Goal: Task Accomplishment & Management: Use online tool/utility

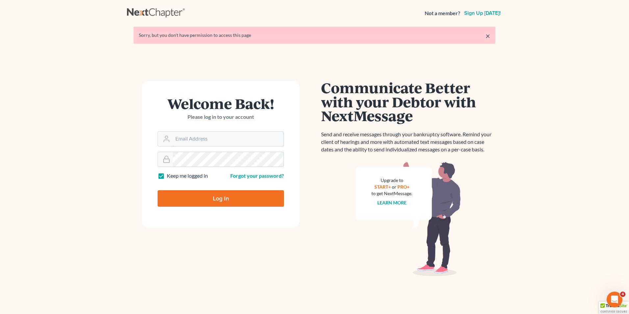
type input "mike@hurttlaw.com"
click at [221, 196] on input "Log In" at bounding box center [221, 198] width 126 height 16
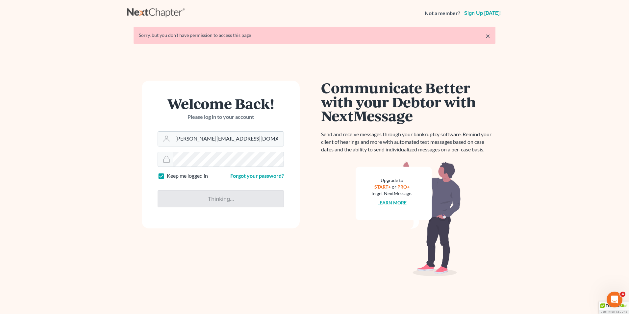
type input "Thinking..."
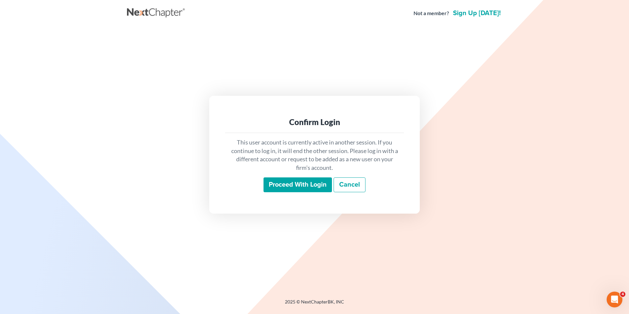
click at [278, 188] on input "Proceed with login" at bounding box center [297, 184] width 68 height 15
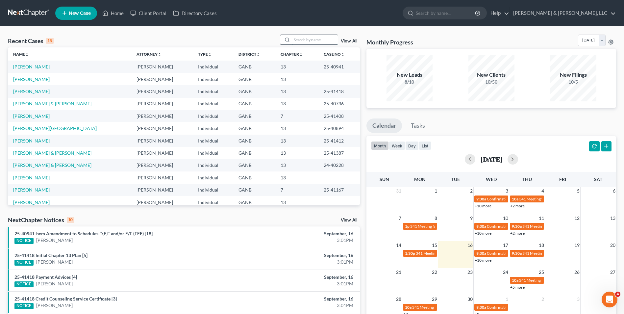
click at [302, 42] on input "search" at bounding box center [315, 40] width 46 height 10
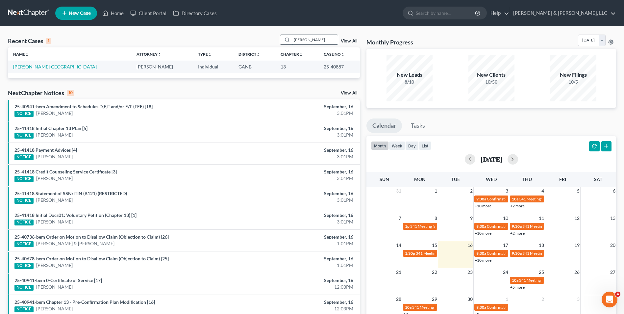
type input "[PERSON_NAME]"
click at [16, 64] on link "[PERSON_NAME][GEOGRAPHIC_DATA]" at bounding box center [55, 67] width 84 height 6
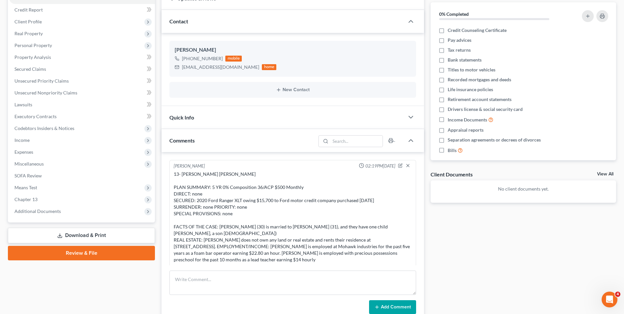
scroll to position [76, 0]
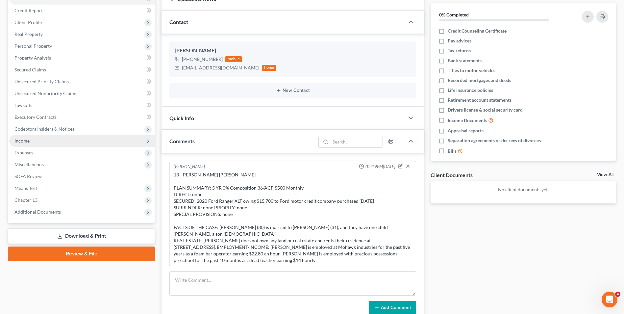
click at [22, 141] on span "Income" at bounding box center [21, 141] width 15 height 6
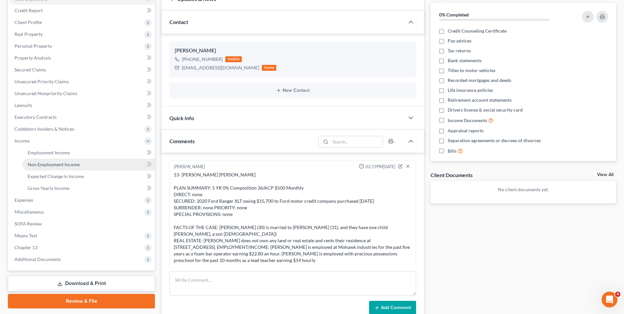
click at [46, 163] on span "Non Employment Income" at bounding box center [54, 164] width 52 height 6
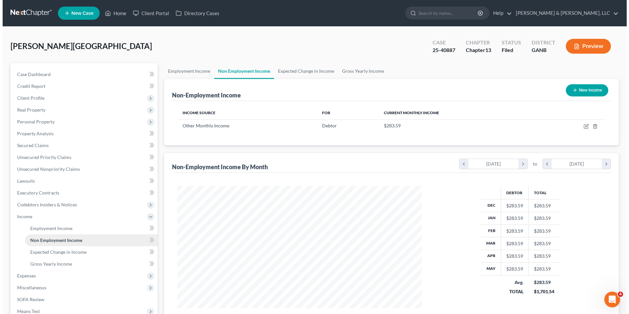
scroll to position [122, 257]
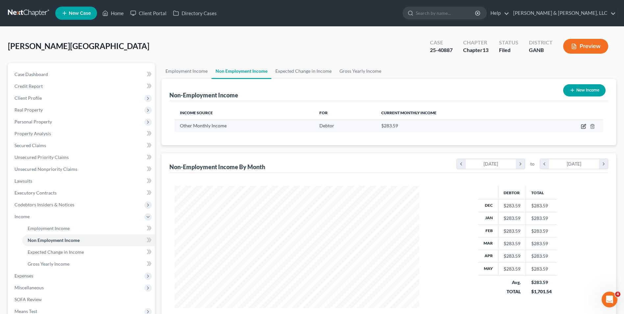
click at [582, 127] on icon "button" at bounding box center [583, 126] width 5 height 5
select select "13"
select select "0"
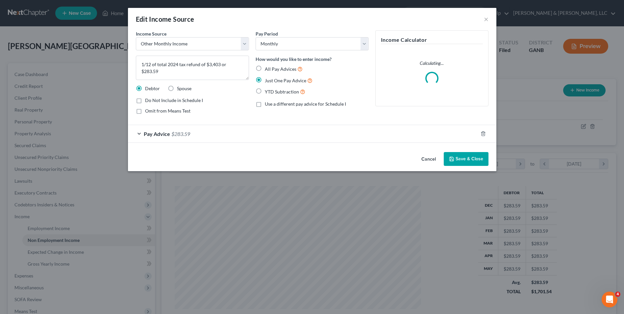
scroll to position [123, 260]
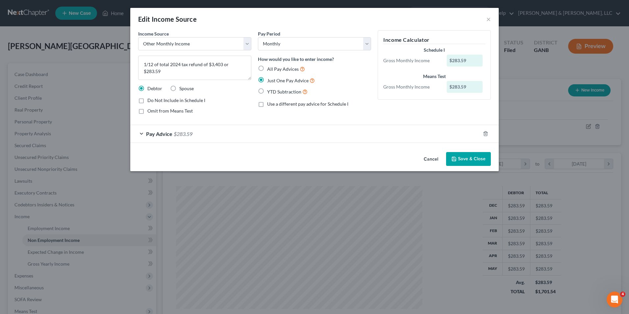
click at [480, 157] on button "Save & Close" at bounding box center [468, 159] width 45 height 14
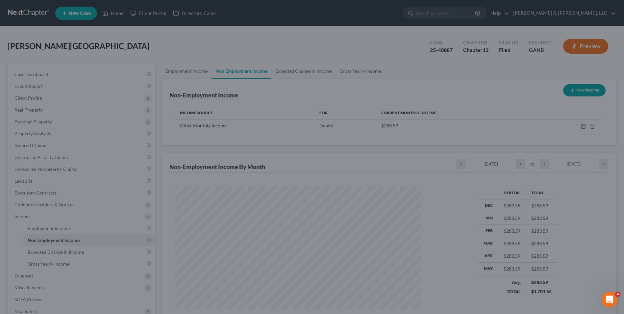
scroll to position [328690, 328554]
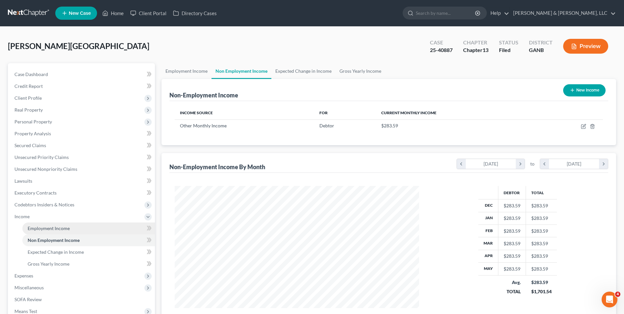
click at [53, 227] on span "Employment Income" at bounding box center [49, 228] width 42 height 6
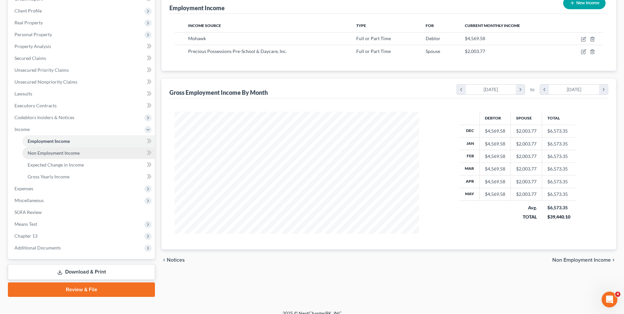
scroll to position [95, 0]
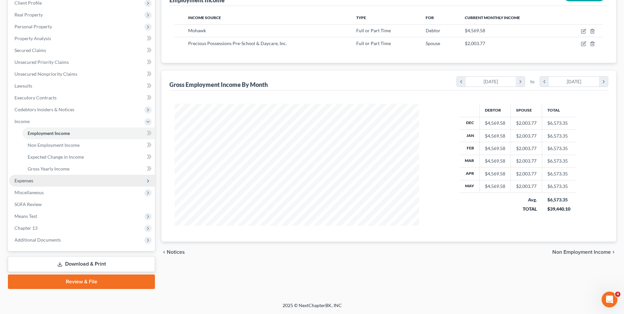
click at [32, 179] on span "Expenses" at bounding box center [23, 181] width 19 height 6
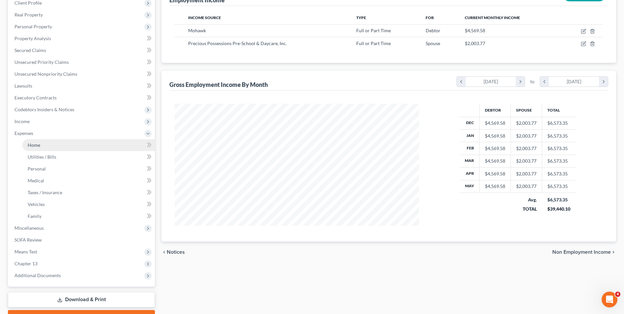
click at [75, 144] on link "Home" at bounding box center [88, 145] width 133 height 12
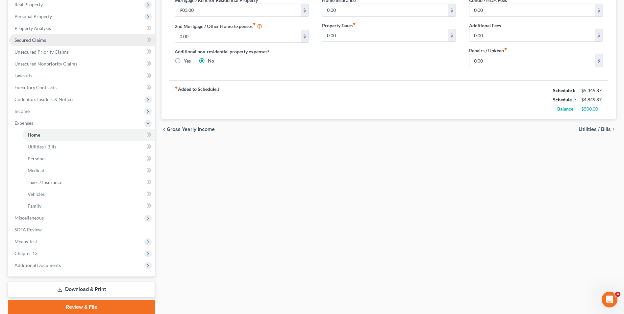
scroll to position [131, 0]
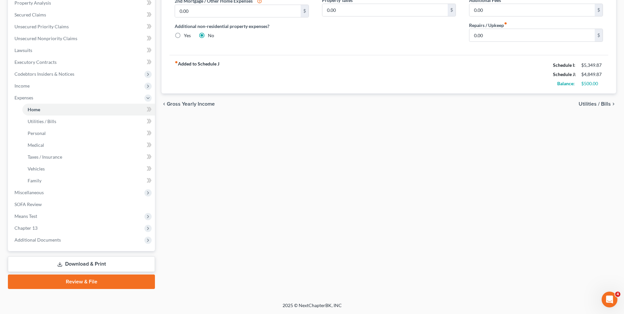
click at [85, 262] on link "Download & Print" at bounding box center [81, 263] width 147 height 15
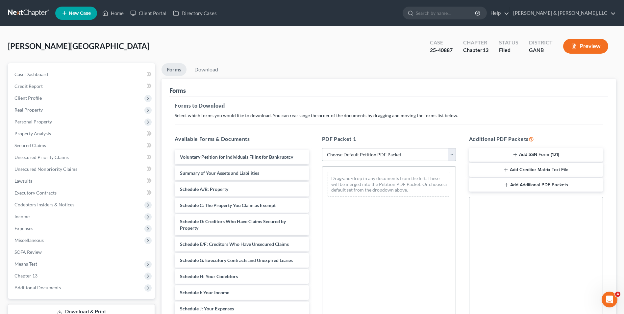
click at [422, 157] on select "Choose Default Petition PDF Packet Complete Bankruptcy Petition (all forms and …" at bounding box center [389, 154] width 134 height 13
select select "2"
click at [322, 148] on select "Choose Default Petition PDF Packet Complete Bankruptcy Petition (all forms and …" at bounding box center [389, 154] width 134 height 13
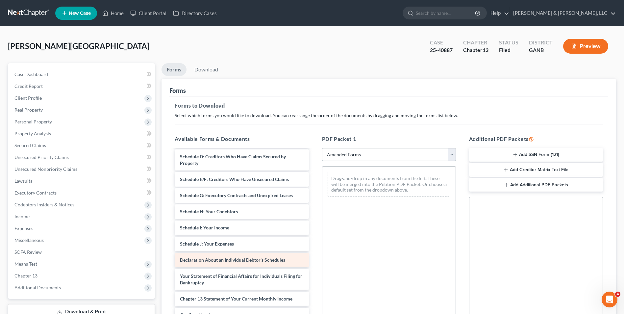
scroll to position [66, 0]
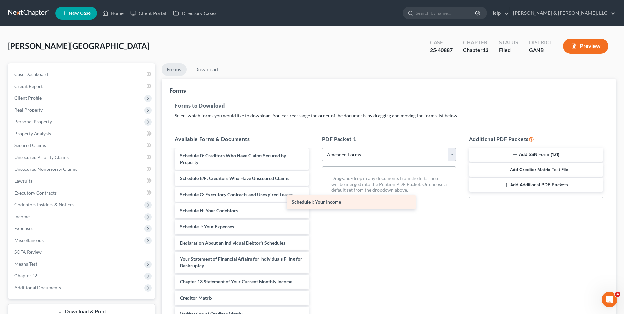
drag, startPoint x: 230, startPoint y: 224, endPoint x: 342, endPoint y: 200, distance: 114.4
click at [314, 200] on div "Schedule I: Your Income Voluntary Petition for Individuals Filing for Bankruptc…" at bounding box center [241, 222] width 144 height 276
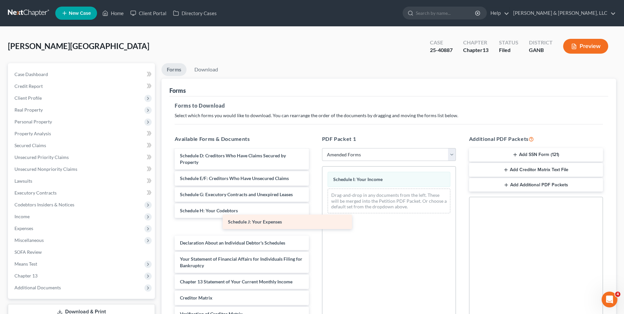
drag, startPoint x: 250, startPoint y: 228, endPoint x: 374, endPoint y: 209, distance: 124.7
click at [314, 209] on div "Schedule J: Your Expenses Voluntary Petition for Individuals Filing for Bankrup…" at bounding box center [241, 222] width 144 height 276
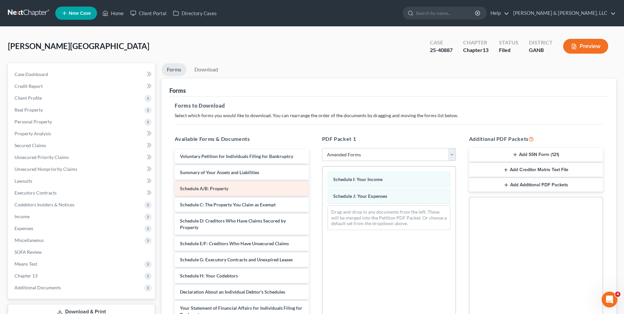
scroll to position [0, 0]
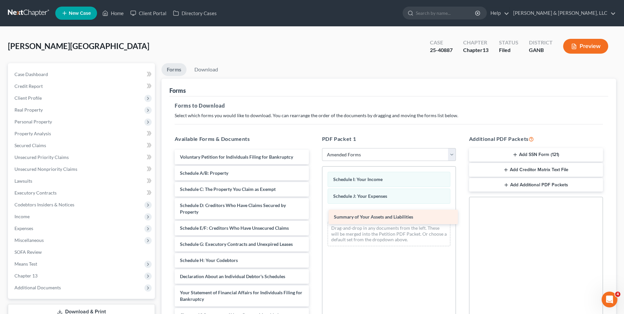
drag, startPoint x: 215, startPoint y: 174, endPoint x: 369, endPoint y: 217, distance: 159.7
click at [314, 217] on div "Summary of Your Assets and Liabilities Voluntary Petition for Individuals Filin…" at bounding box center [241, 272] width 144 height 244
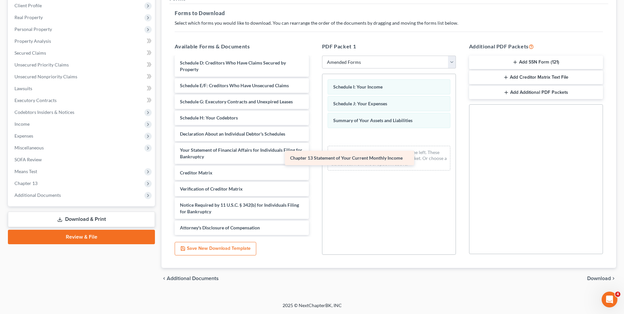
scroll to position [50, 0]
drag, startPoint x: 208, startPoint y: 154, endPoint x: 331, endPoint y: 152, distance: 123.3
click at [314, 152] on div "Chapter 13 Statement of Your Current Monthly Income Voluntary Petition for Indi…" at bounding box center [241, 121] width 144 height 228
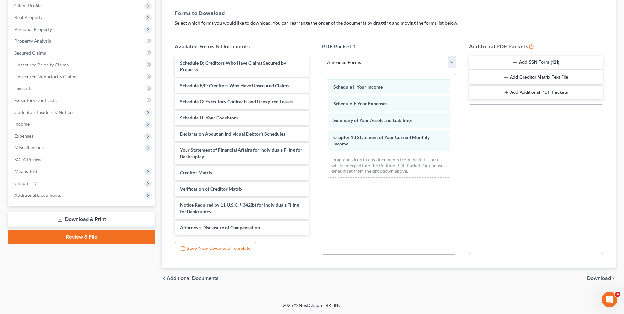
click at [600, 276] on span "Download" at bounding box center [599, 278] width 24 height 5
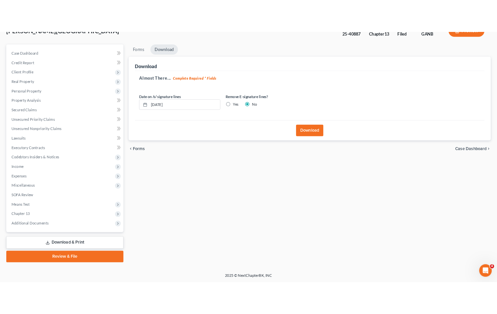
scroll to position [48, 0]
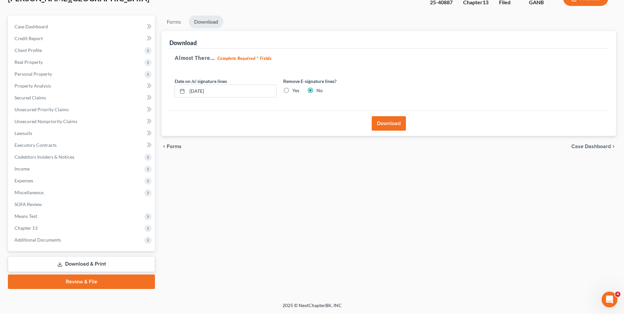
click at [387, 123] on button "Download" at bounding box center [389, 123] width 34 height 14
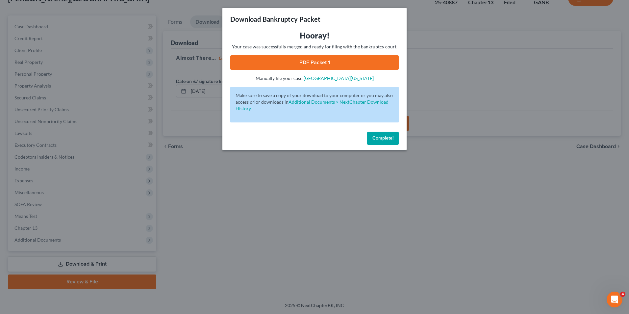
click at [315, 62] on link "PDF Packet 1" at bounding box center [314, 62] width 168 height 14
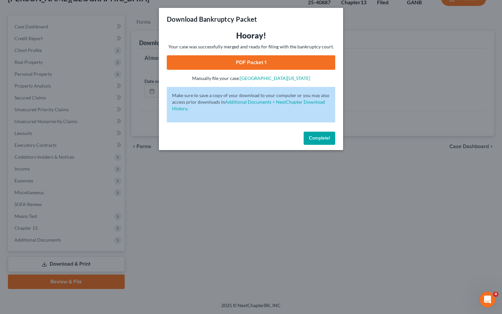
drag, startPoint x: 326, startPoint y: 135, endPoint x: 388, endPoint y: 101, distance: 70.6
click at [326, 135] on span "Complete!" at bounding box center [319, 138] width 21 height 6
